Goal: Information Seeking & Learning: Find specific fact

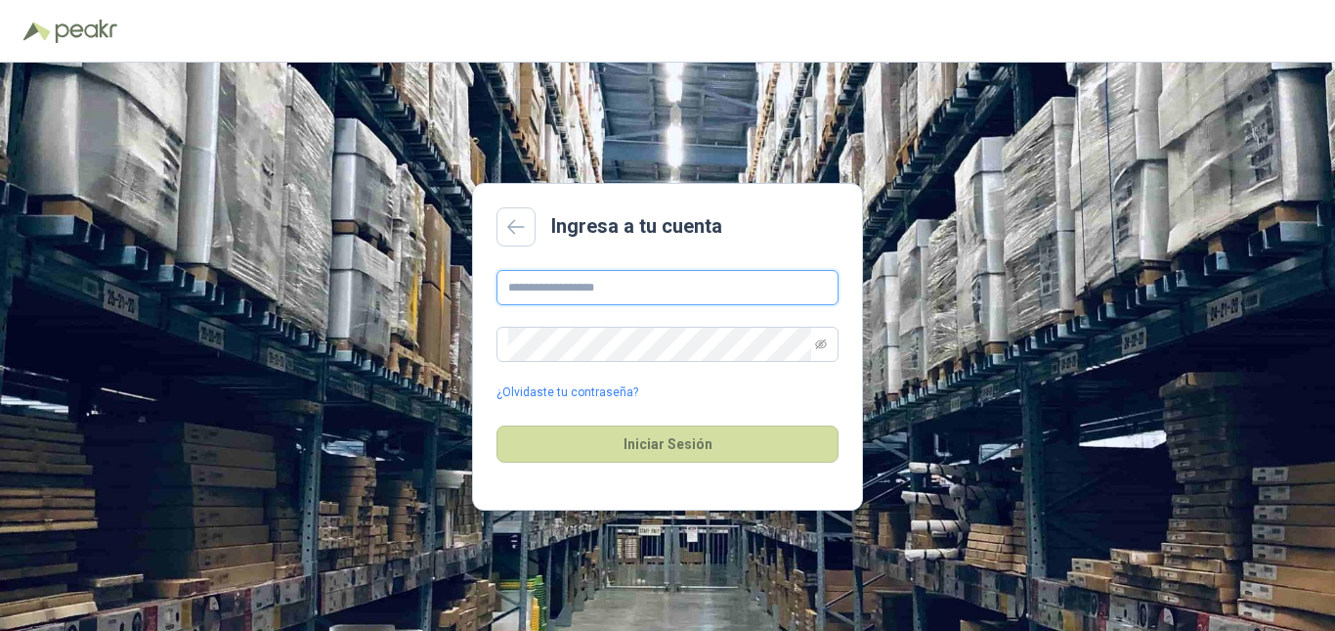
click at [667, 296] on input "text" at bounding box center [668, 287] width 342 height 35
type input "**********"
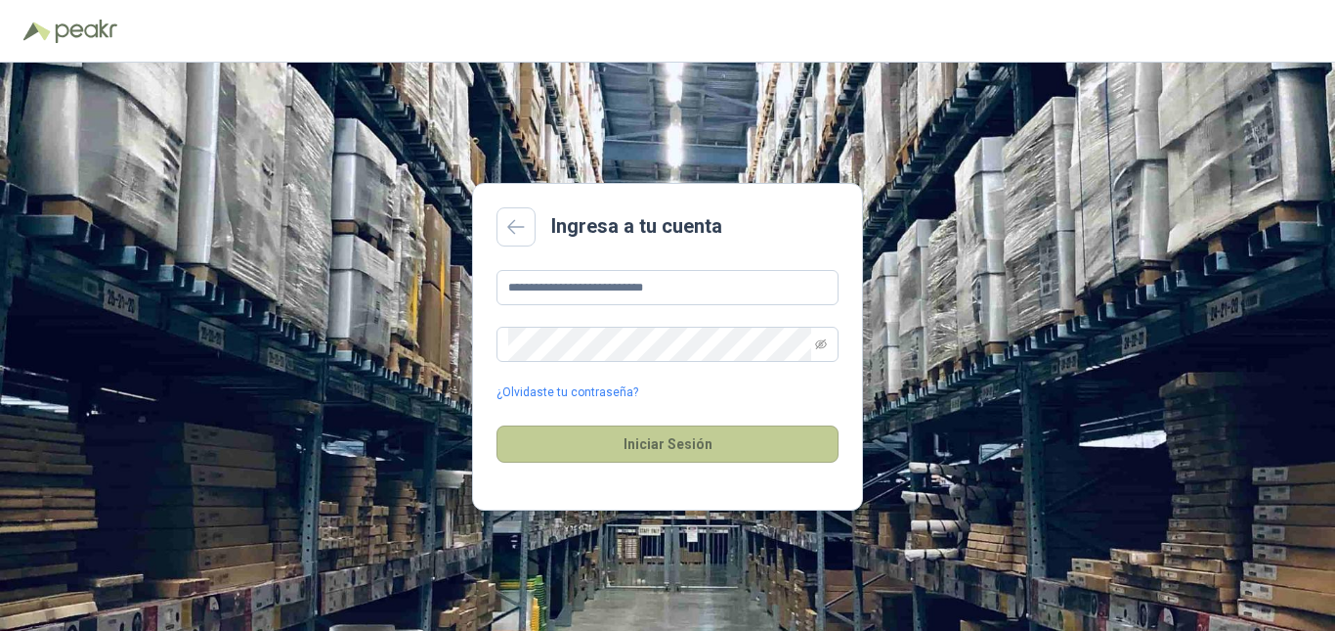
click at [641, 447] on button "Iniciar Sesión" at bounding box center [668, 443] width 342 height 37
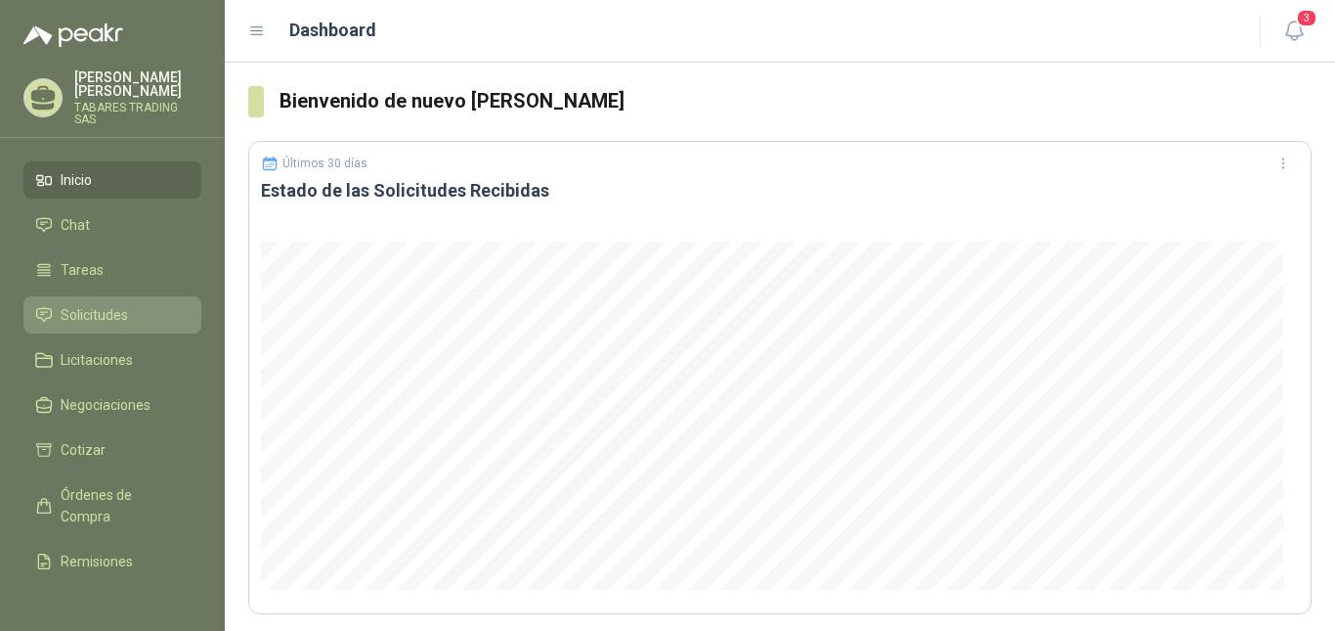
click at [83, 304] on span "Solicitudes" at bounding box center [94, 315] width 67 height 22
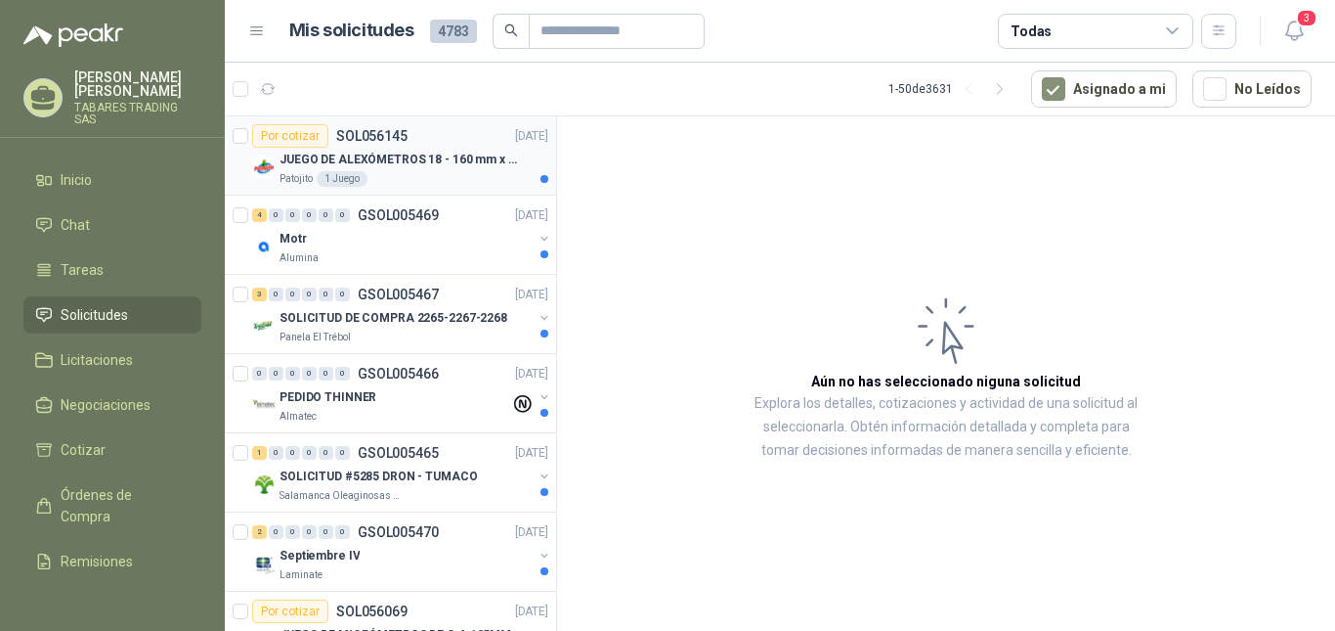
click at [370, 155] on p "JUEGO DE ALEXÓMETROS 18 - 160 mm x 0,01 mm 2824-S3" at bounding box center [401, 160] width 243 height 19
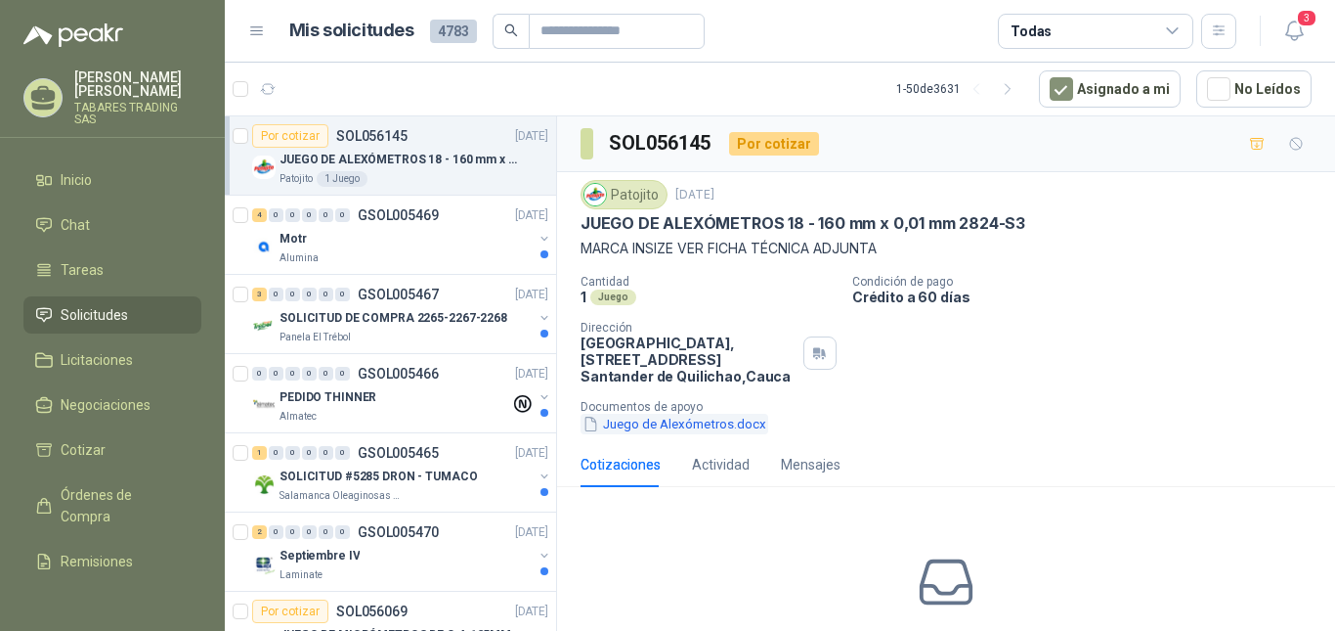
click at [677, 424] on button "Juego de Alexómetros.docx" at bounding box center [675, 424] width 188 height 21
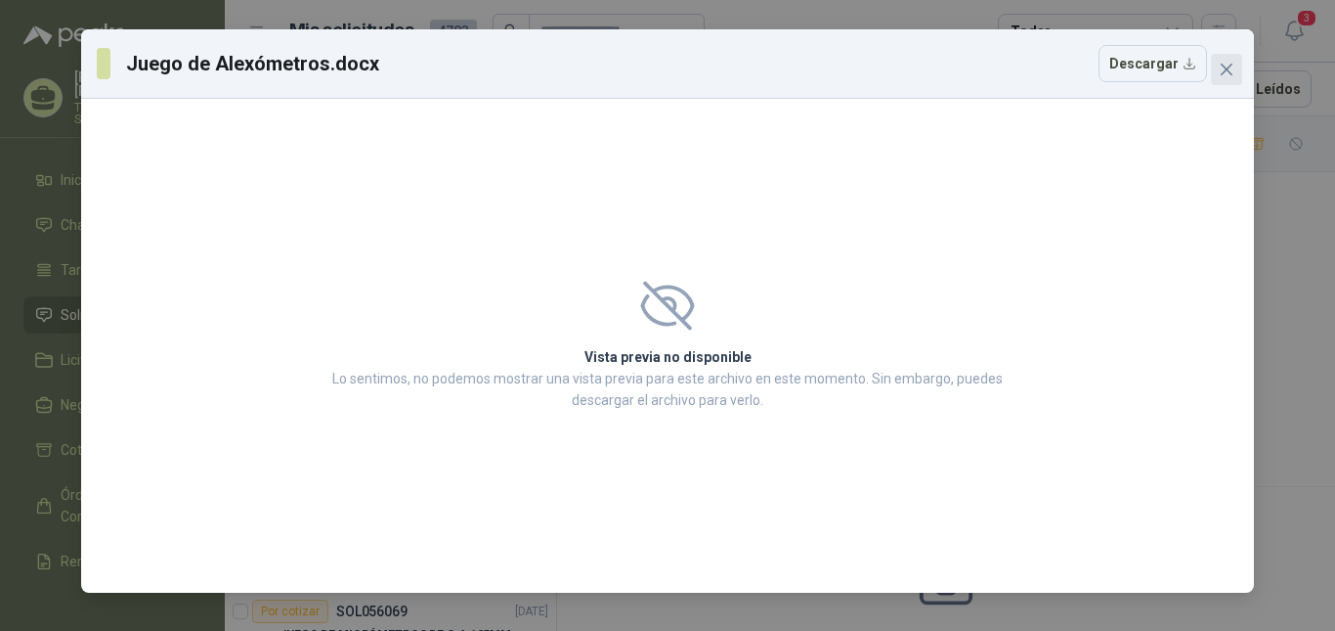
click at [1224, 71] on icon "close" at bounding box center [1227, 70] width 12 height 12
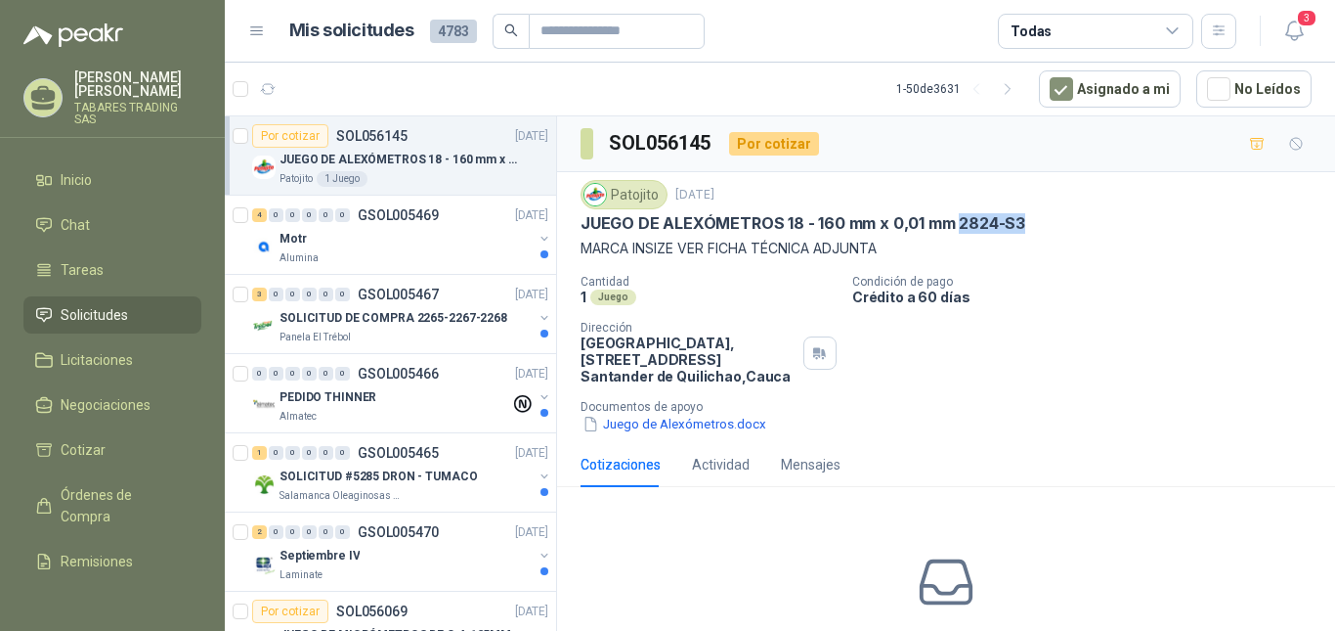
drag, startPoint x: 962, startPoint y: 230, endPoint x: 1042, endPoint y: 227, distance: 80.2
click at [1042, 227] on div "JUEGO DE ALEXÓMETROS 18 - 160 mm x 0,01 mm 2824-S3" at bounding box center [946, 223] width 731 height 21
copy p "2824-S3"
click at [293, 240] on p "Motr" at bounding box center [293, 239] width 27 height 19
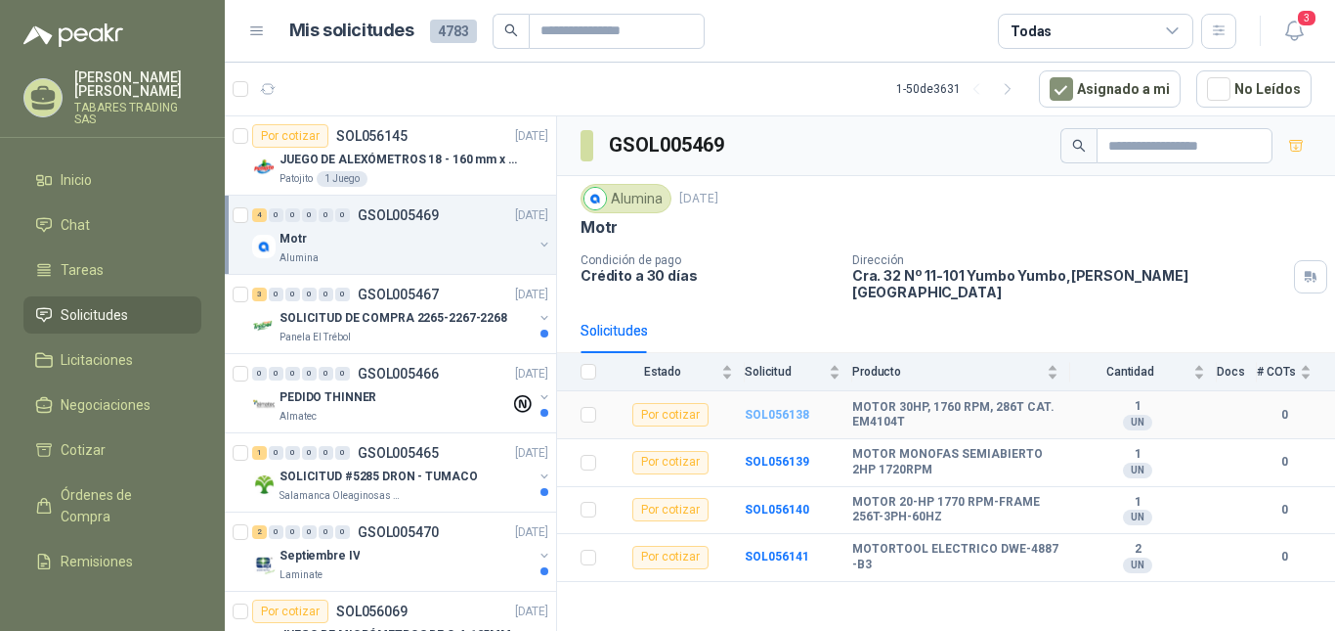
click at [774, 408] on b "SOL056138" at bounding box center [777, 415] width 65 height 14
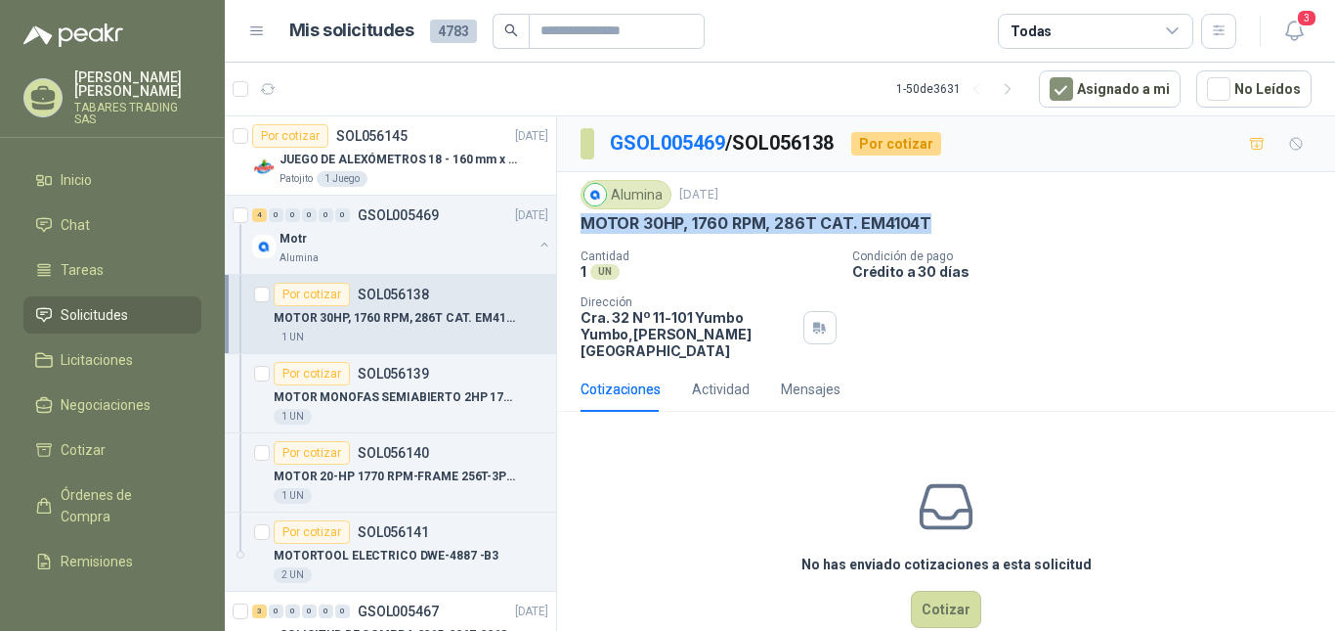
drag, startPoint x: 584, startPoint y: 228, endPoint x: 953, endPoint y: 225, distance: 369.5
click at [953, 225] on div "MOTOR 30HP, 1760 RPM, 286T CAT. EM4104T" at bounding box center [946, 223] width 731 height 21
copy p "MOTOR 30HP, 1760 RPM, 286T CAT. EM4104T"
click at [432, 395] on p "MOTOR MONOFAS SEMIABIERTO 2HP 1720RPM" at bounding box center [395, 397] width 243 height 19
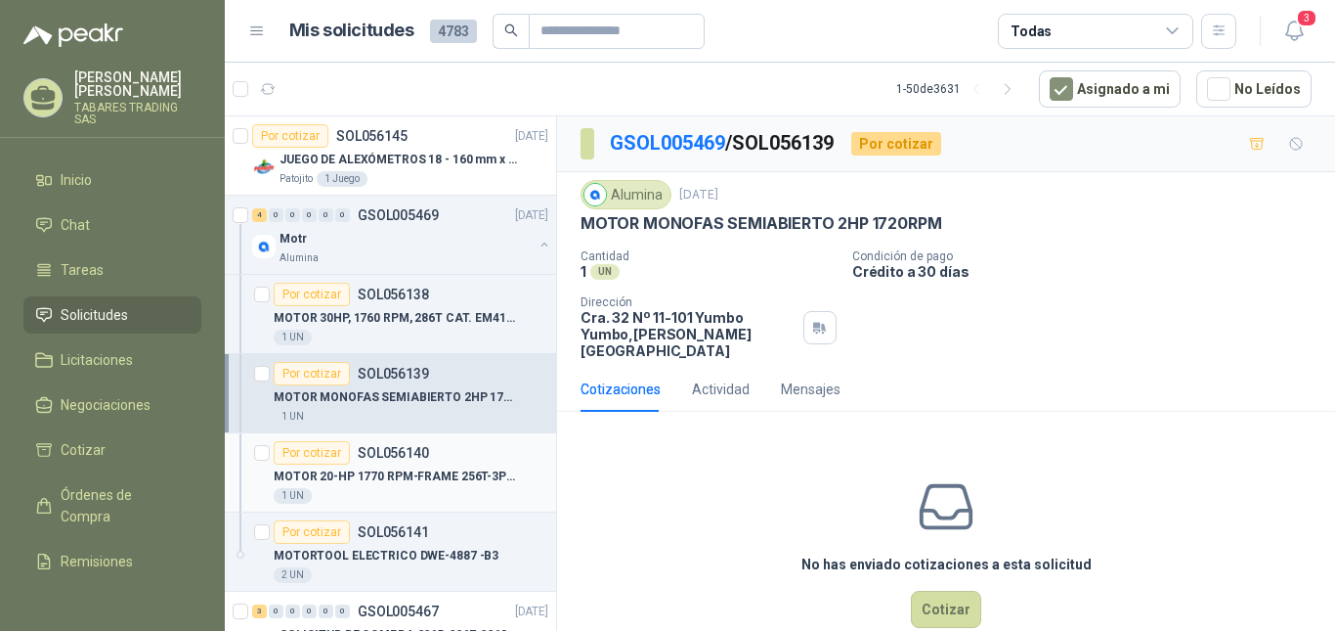
click at [398, 480] on p "MOTOR 20-HP 1770 RPM-FRAME 256T-3PH-60HZ" at bounding box center [395, 476] width 243 height 19
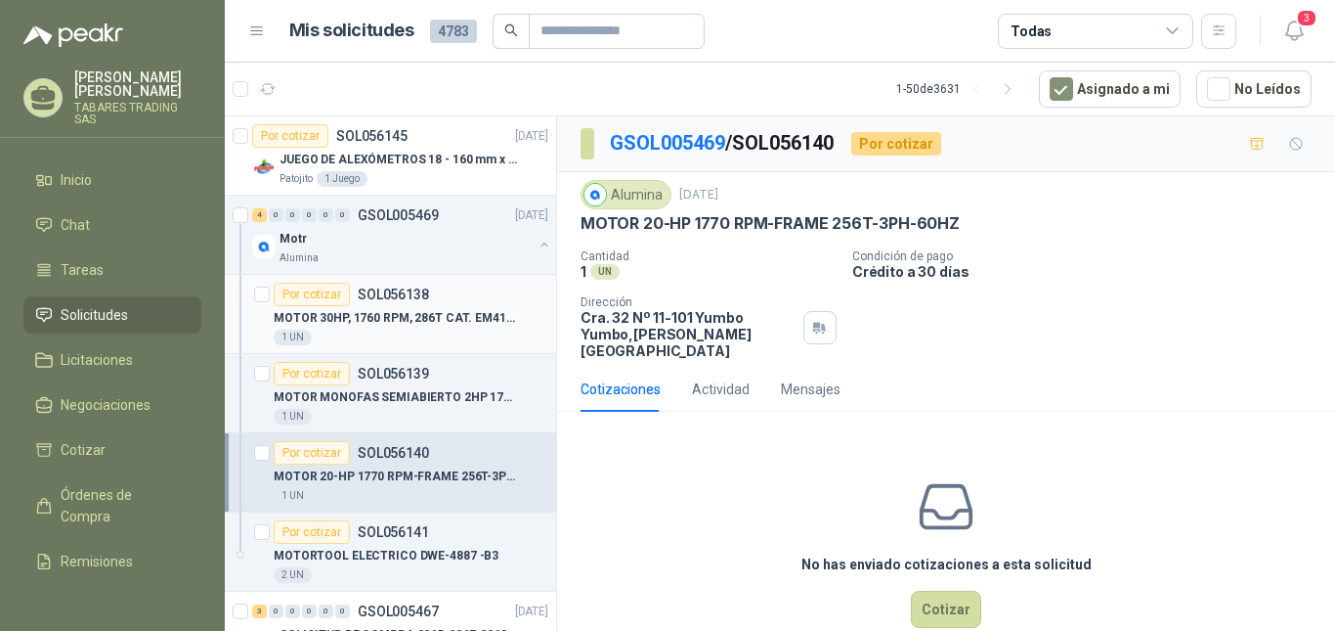
scroll to position [98, 0]
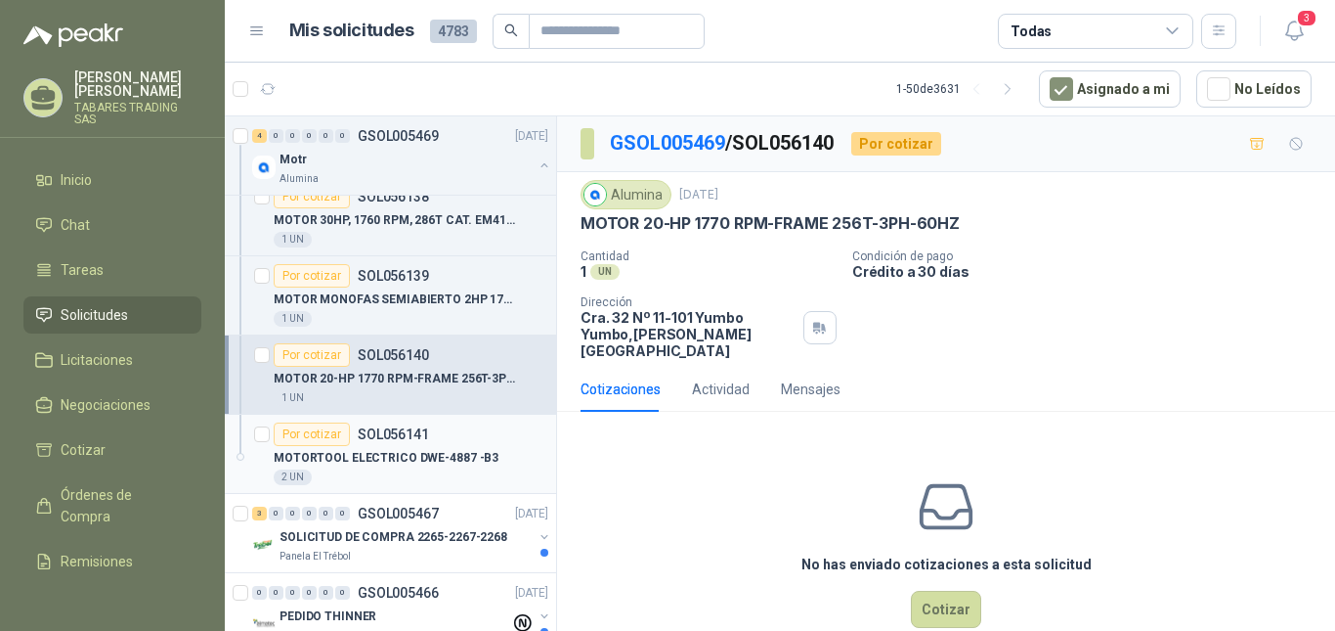
click at [366, 454] on p "MOTORTOOL ELECTRICO DWE-4887 -B3" at bounding box center [386, 458] width 225 height 19
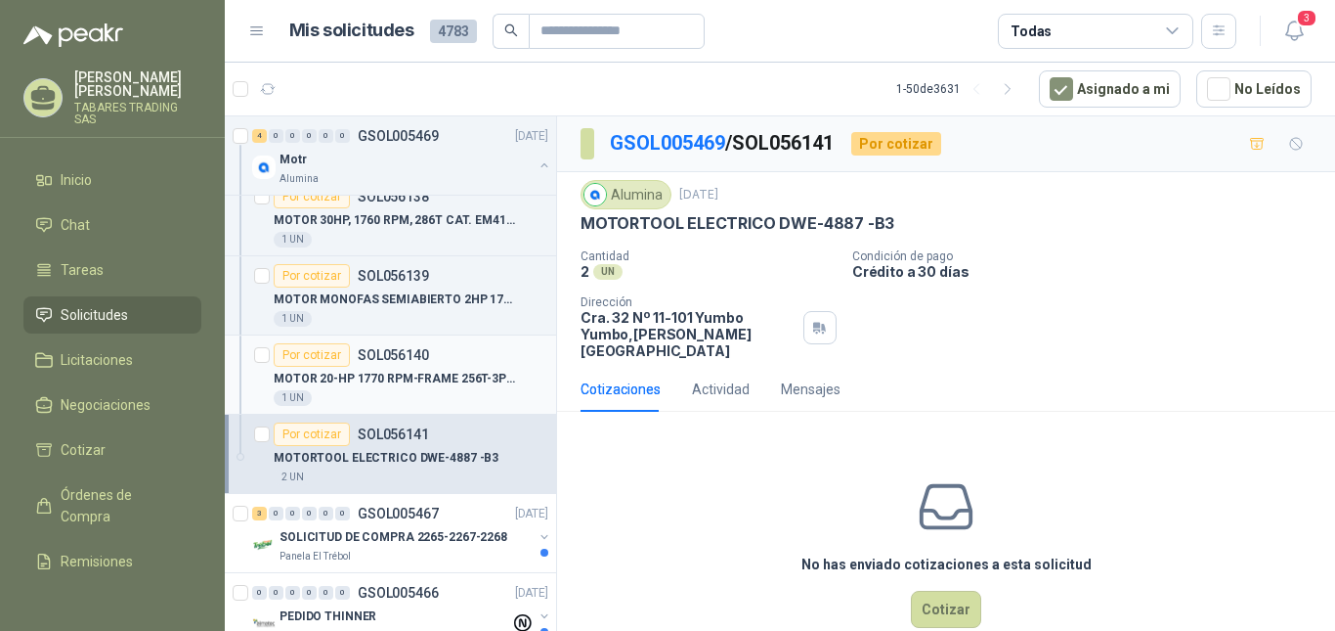
click at [410, 381] on p "MOTOR 20-HP 1770 RPM-FRAME 256T-3PH-60HZ" at bounding box center [395, 379] width 243 height 19
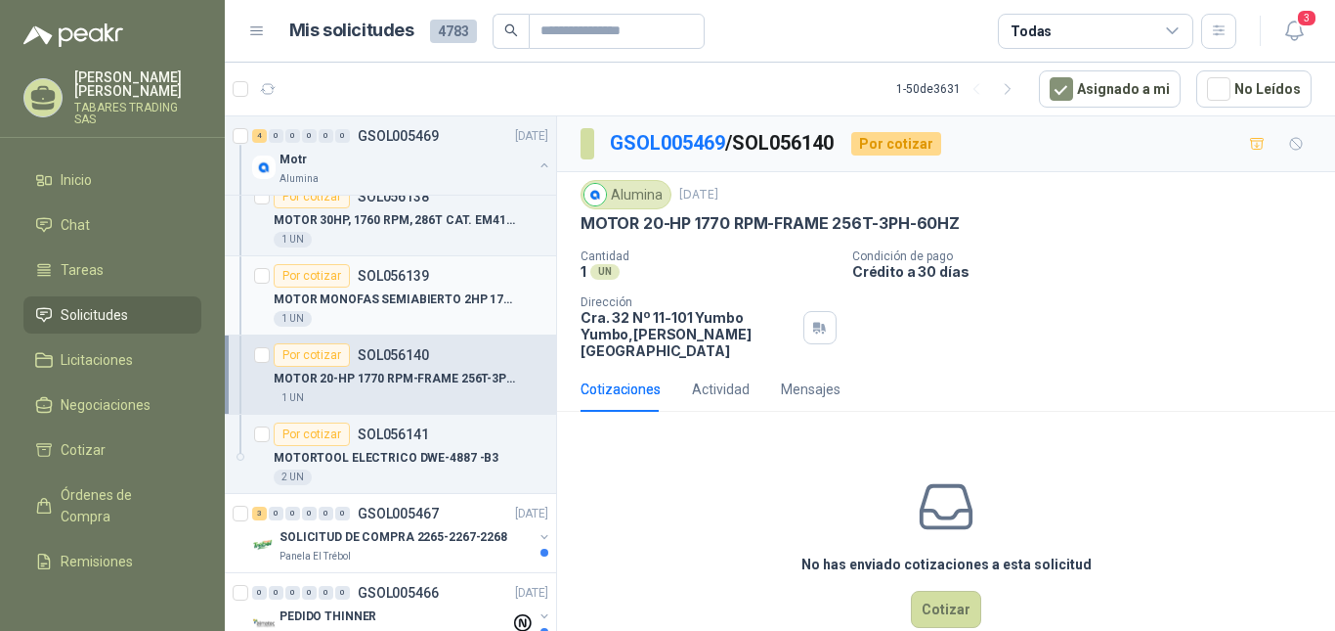
click at [453, 283] on div "Por cotizar SOL056139" at bounding box center [411, 275] width 275 height 23
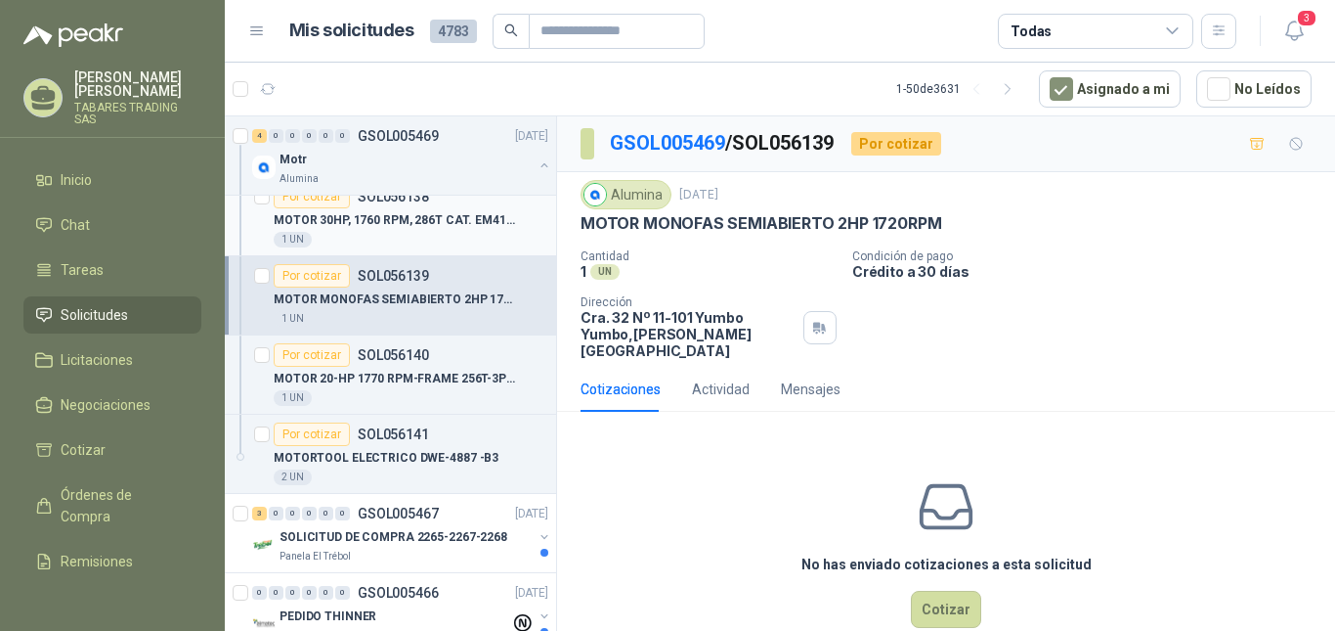
click at [429, 227] on p "MOTOR 30HP, 1760 RPM, 286T CAT. EM4104T" at bounding box center [395, 220] width 243 height 19
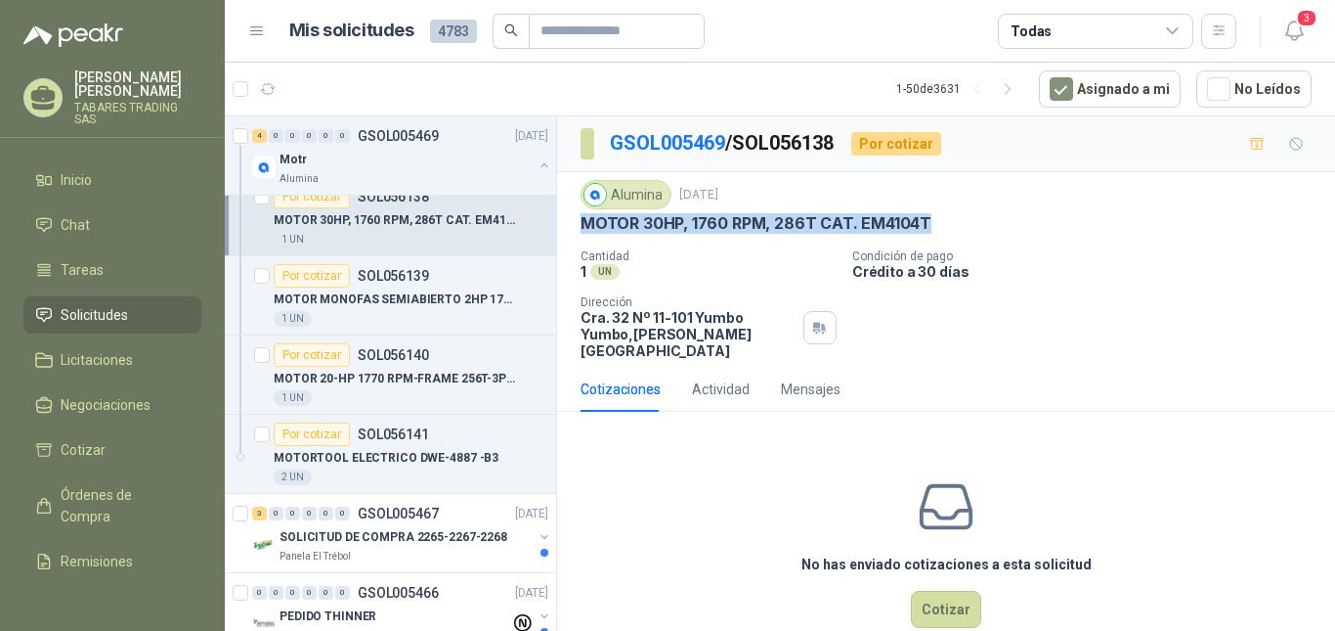
drag, startPoint x: 583, startPoint y: 224, endPoint x: 1012, endPoint y: 222, distance: 429.2
click at [1012, 222] on div "MOTOR 30HP, 1760 RPM, 286T CAT. EM4104T" at bounding box center [946, 223] width 731 height 21
copy p "MOTOR 30HP, 1760 RPM, 286T CAT. EM4104T"
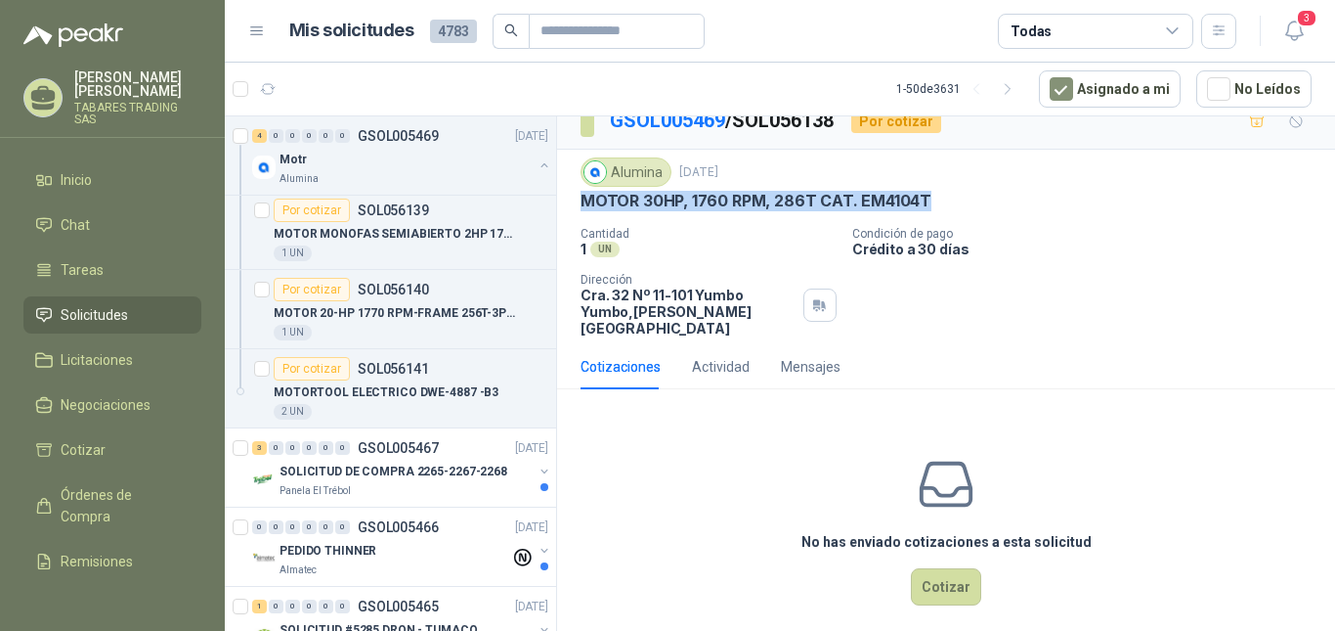
scroll to position [228, 0]
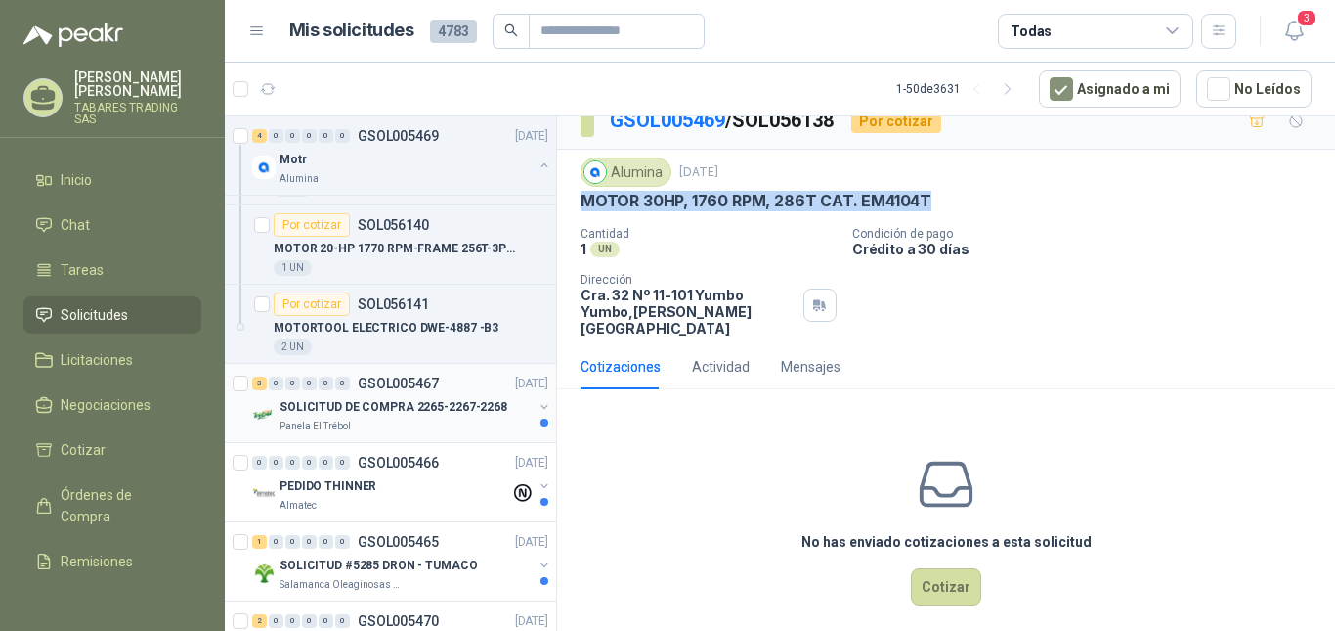
click at [379, 407] on p "SOLICITUD DE COMPRA 2265-2267-2268" at bounding box center [394, 407] width 228 height 19
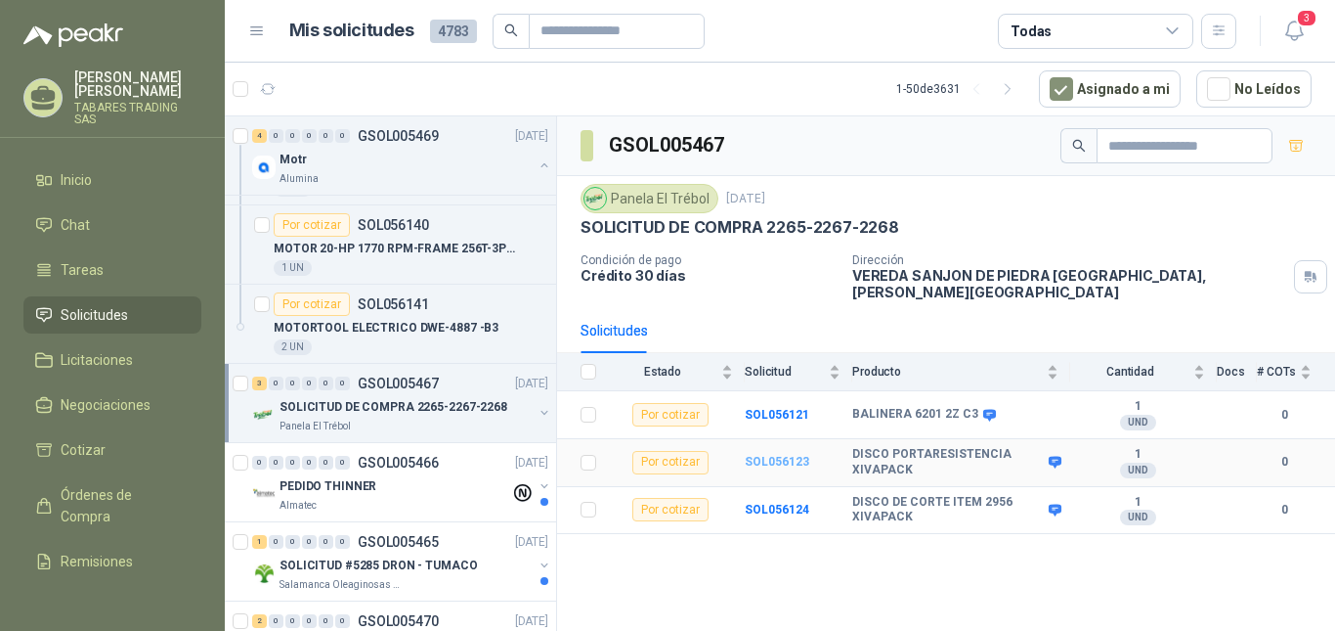
click at [779, 455] on b "SOL056123" at bounding box center [777, 462] width 65 height 14
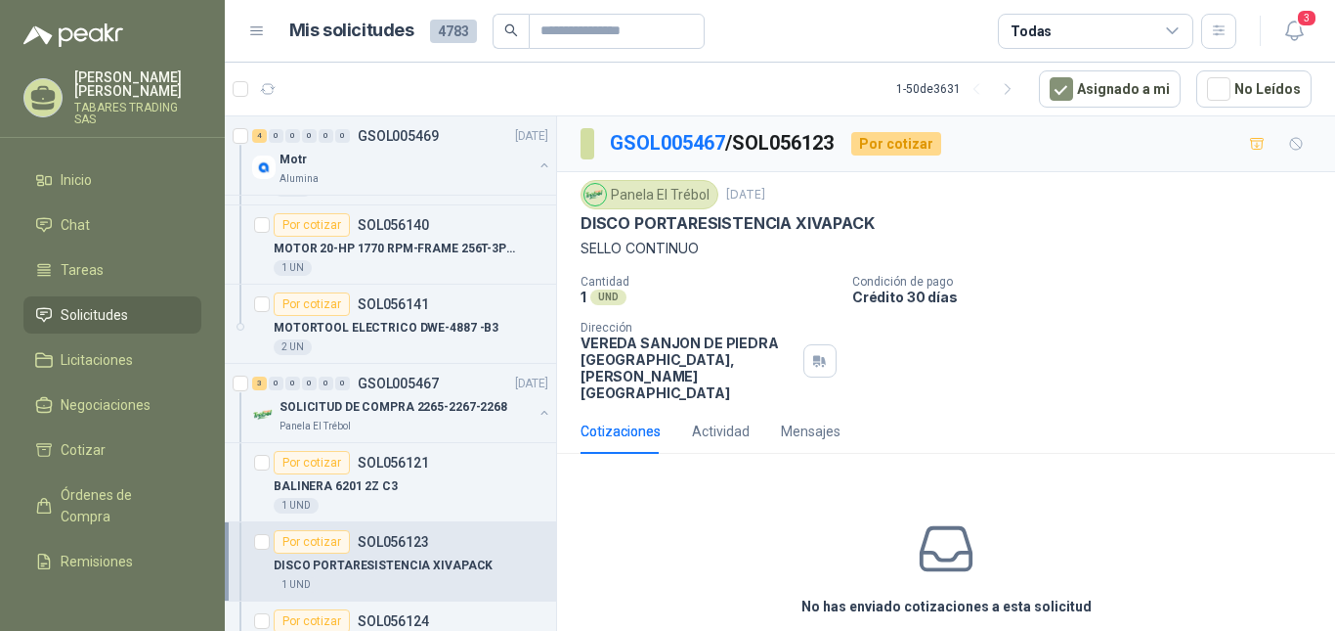
scroll to position [326, 0]
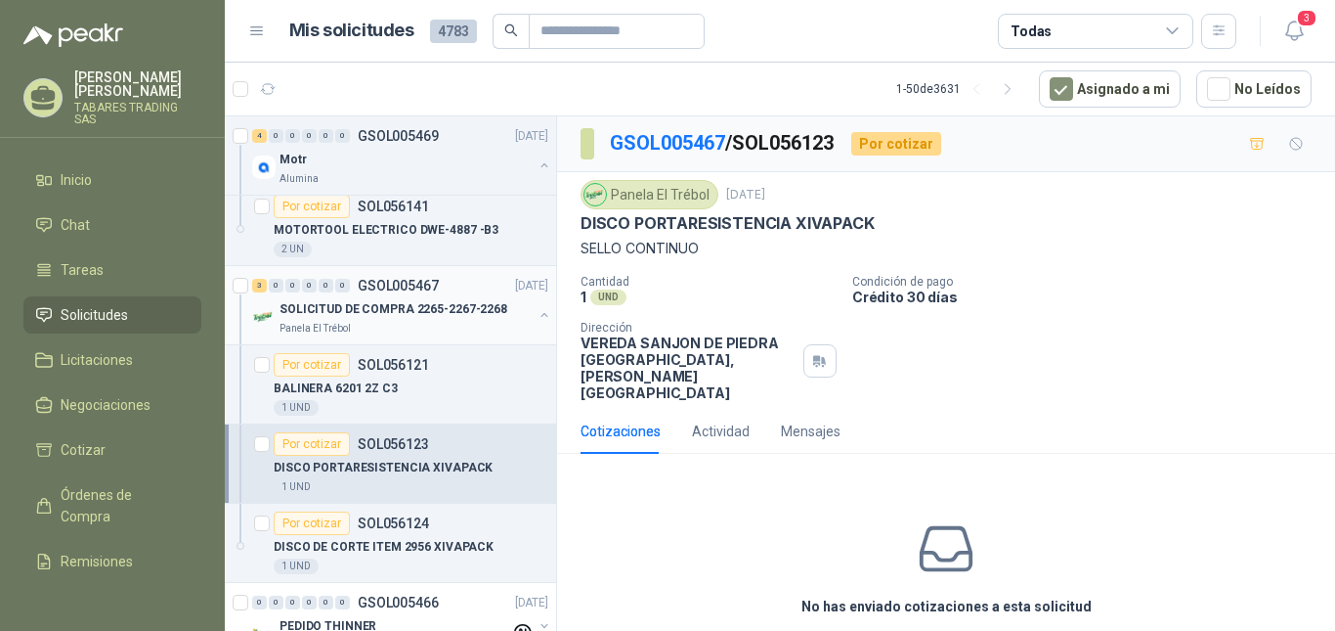
click at [537, 318] on button "button" at bounding box center [545, 315] width 16 height 16
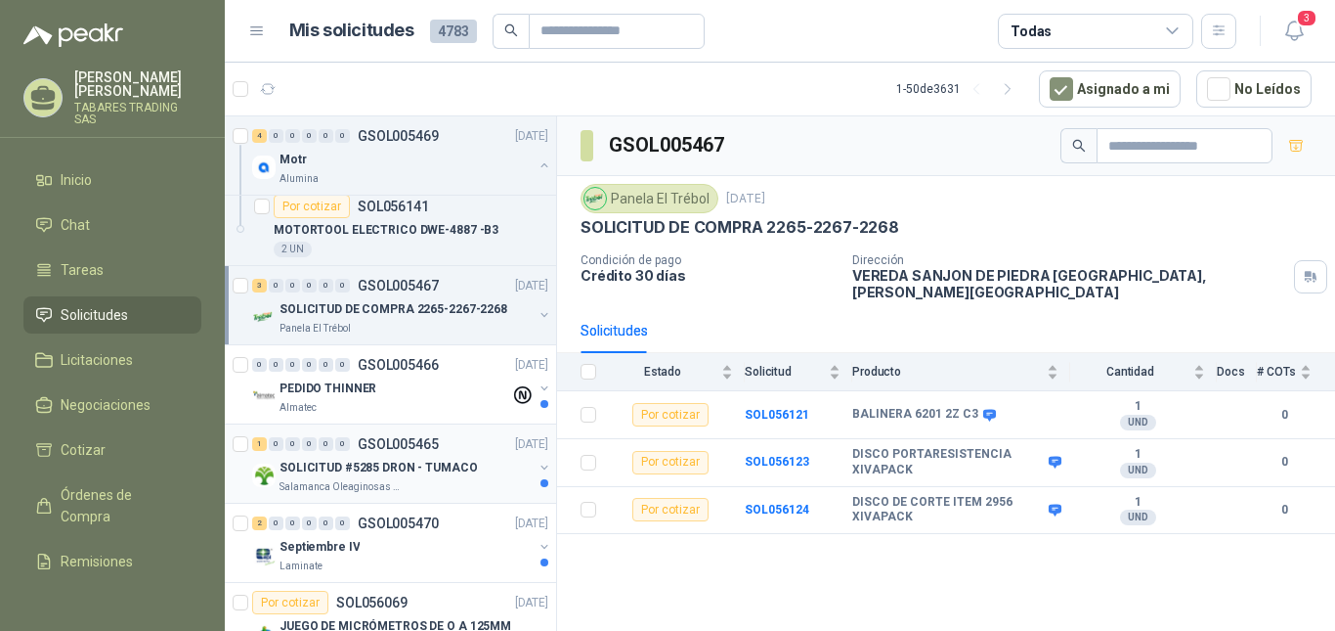
click at [390, 469] on p "SOLICITUD #5285 DRON - TUMACO" at bounding box center [379, 467] width 198 height 19
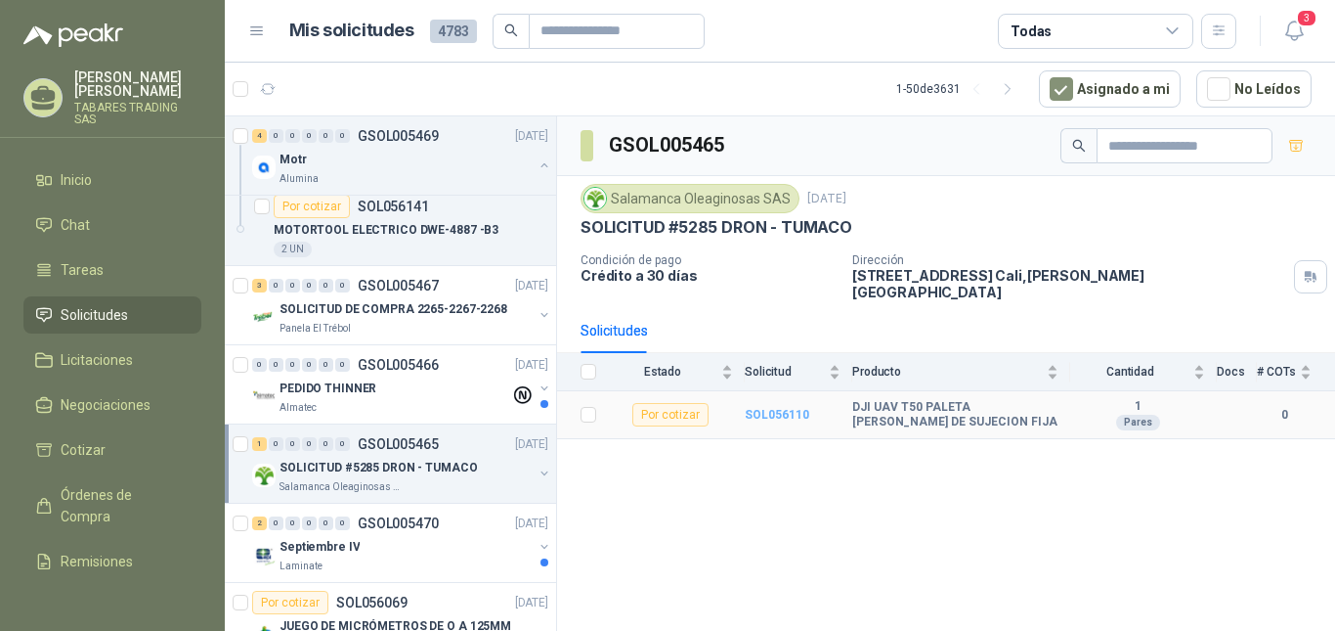
click at [771, 408] on b "SOL056110" at bounding box center [777, 415] width 65 height 14
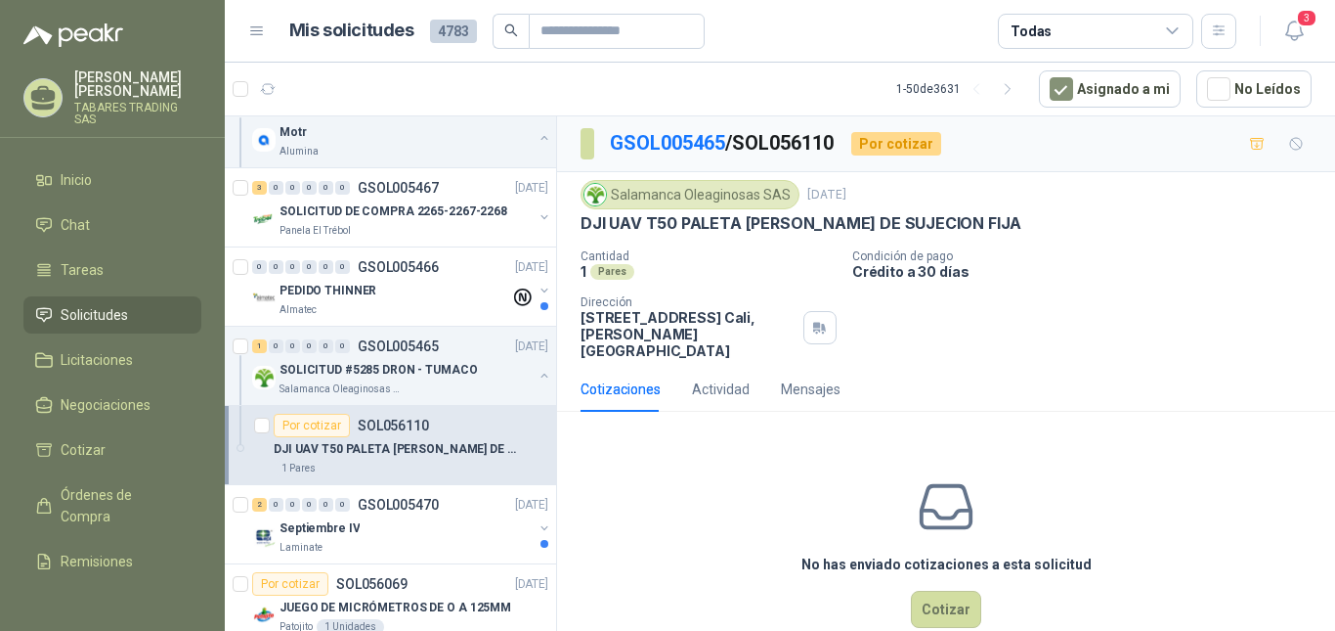
scroll to position [457, 0]
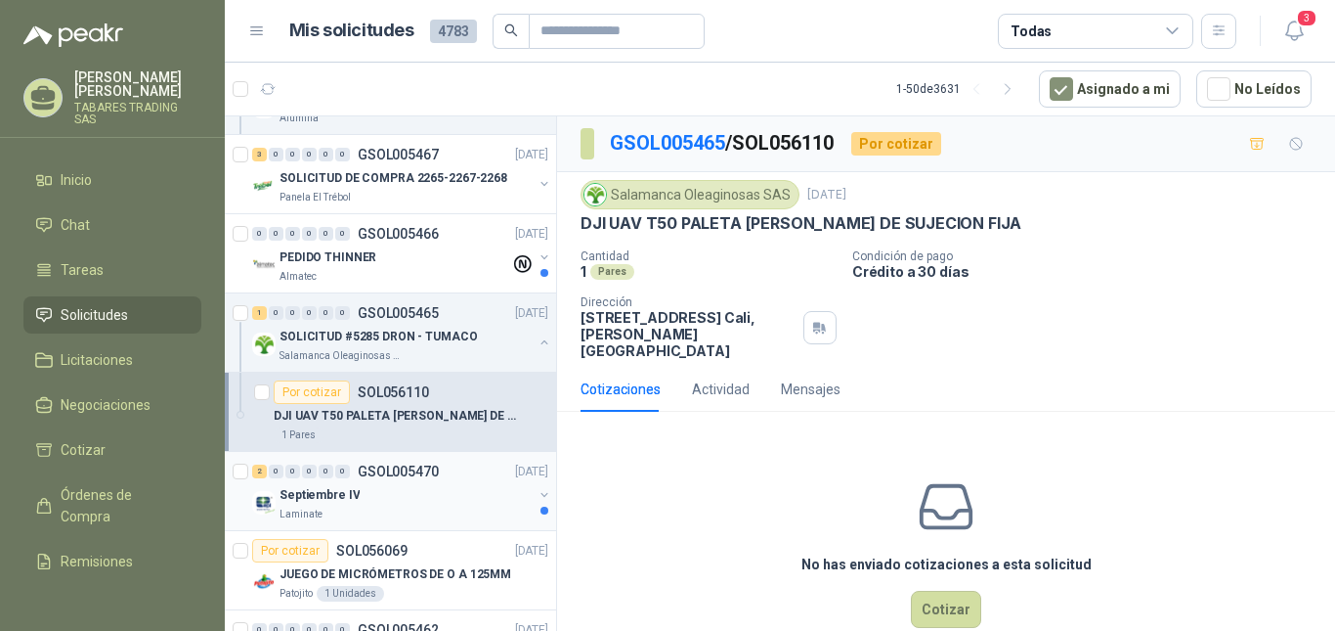
click at [325, 490] on p "Septiembre IV" at bounding box center [320, 495] width 80 height 19
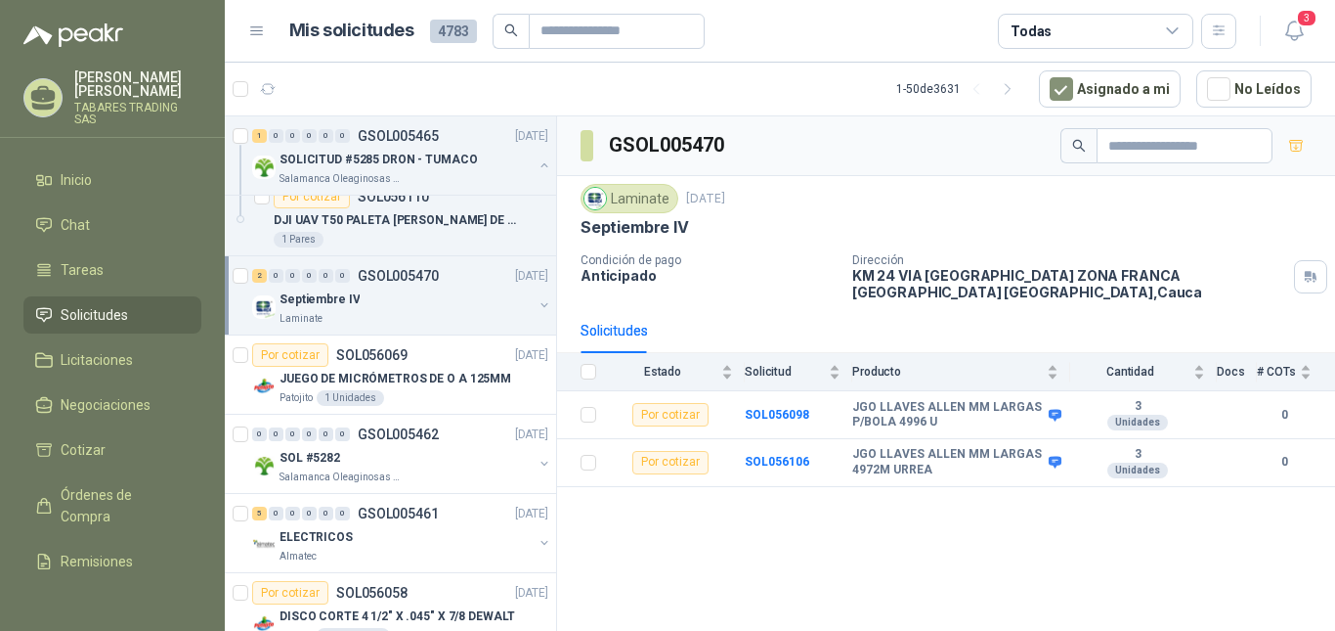
scroll to position [750, 0]
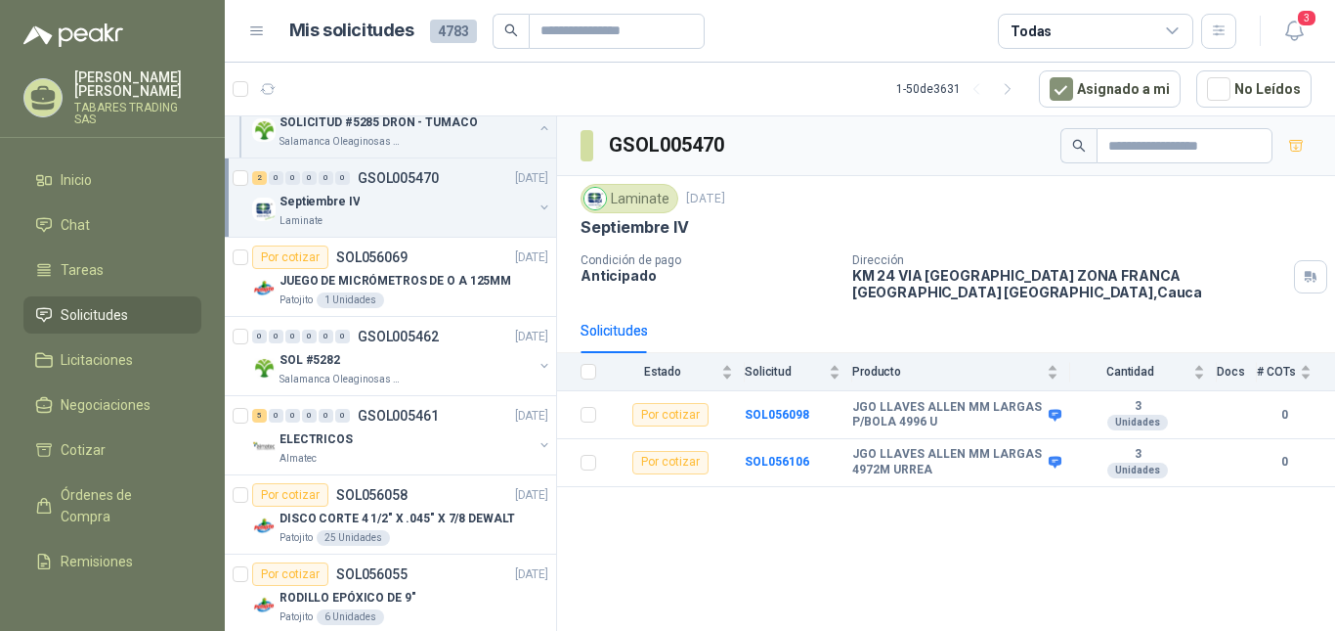
click at [120, 106] on p "TABARES TRADING SAS" at bounding box center [137, 113] width 127 height 23
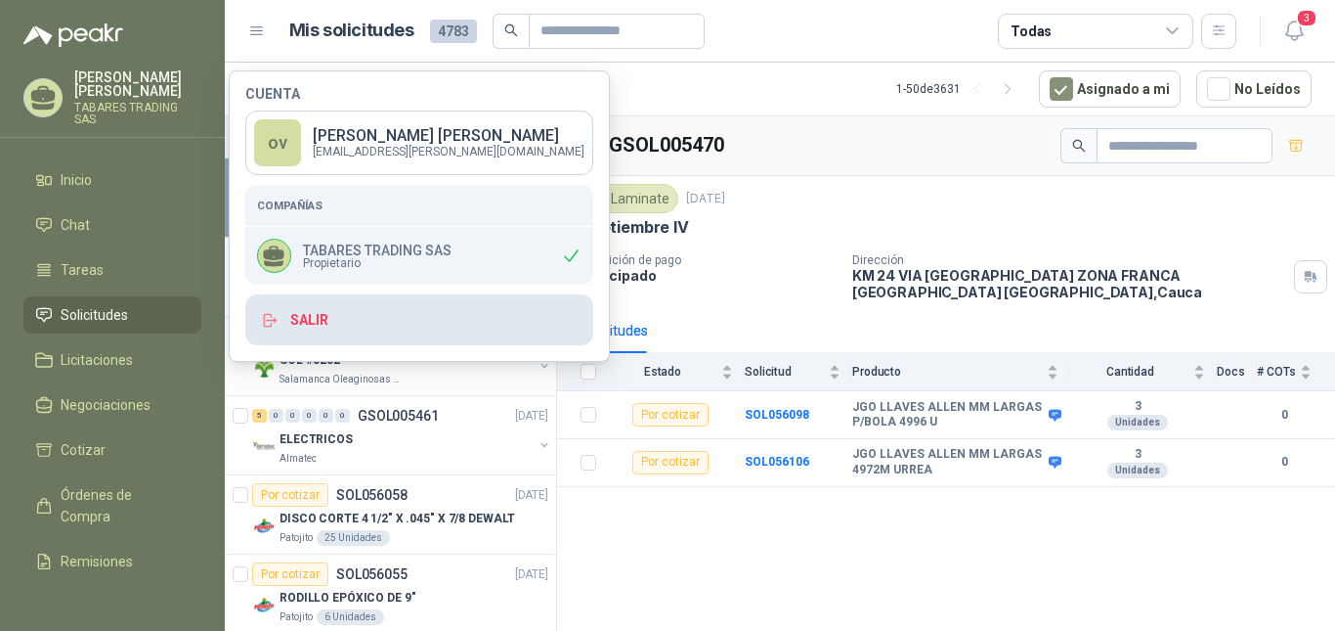
click at [317, 316] on button "Salir" at bounding box center [419, 319] width 348 height 51
